Goal: Use online tool/utility: Use online tool/utility

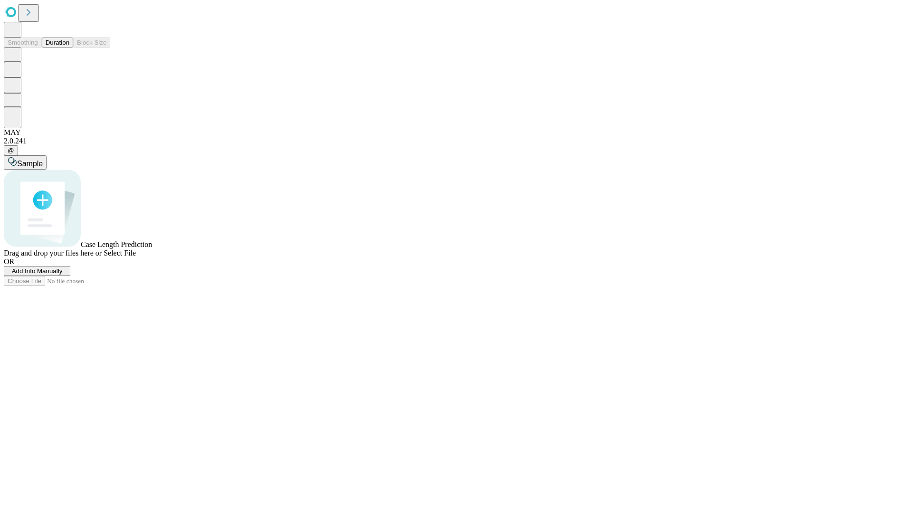
click at [69, 48] on button "Duration" at bounding box center [57, 43] width 31 height 10
click at [136, 257] on span "Select File" at bounding box center [120, 253] width 32 height 8
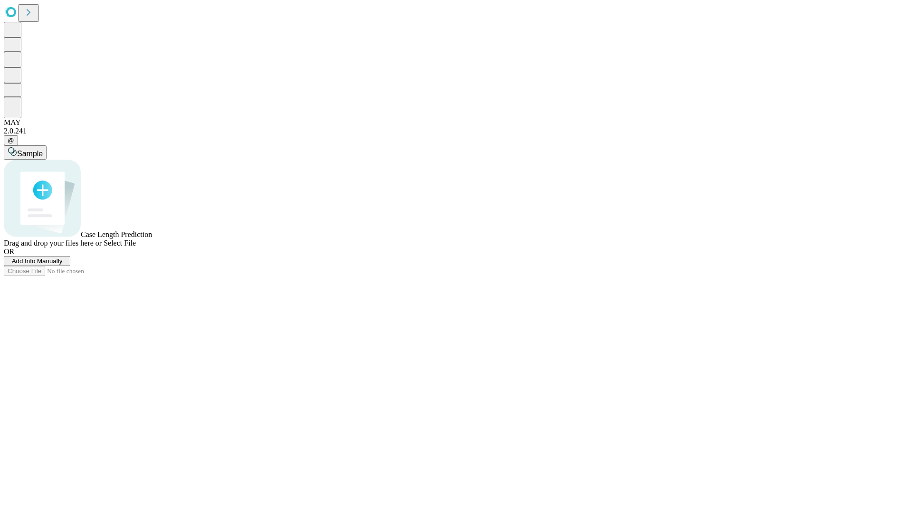
click at [136, 247] on span "Select File" at bounding box center [120, 243] width 32 height 8
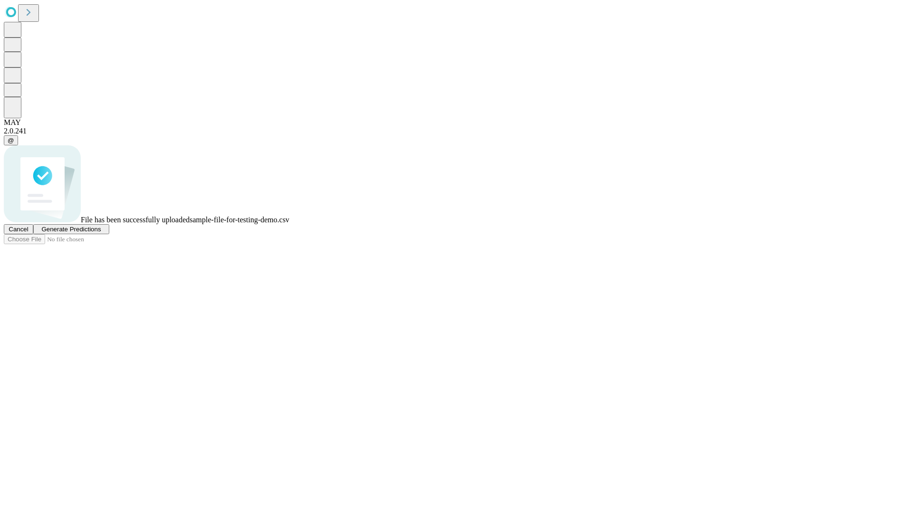
click at [101, 233] on span "Generate Predictions" at bounding box center [70, 229] width 59 height 7
